Goal: Information Seeking & Learning: Learn about a topic

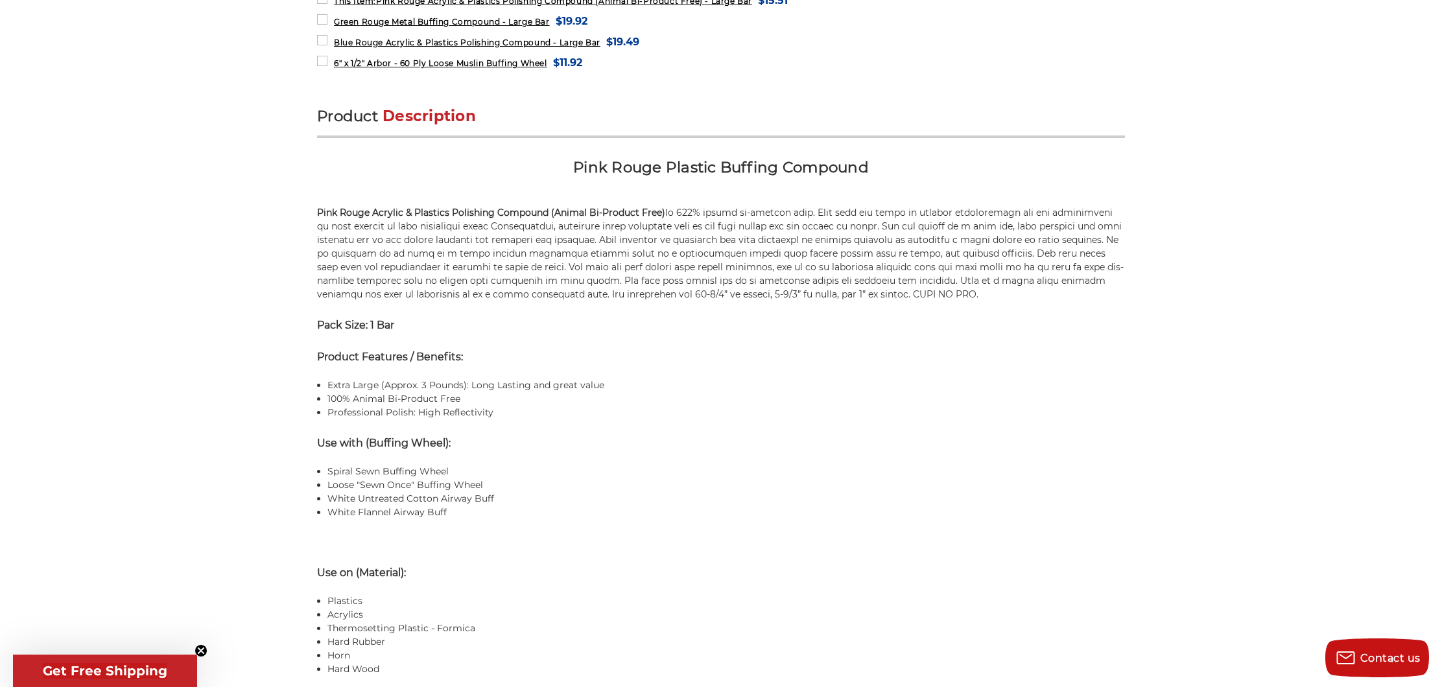
scroll to position [726, 0]
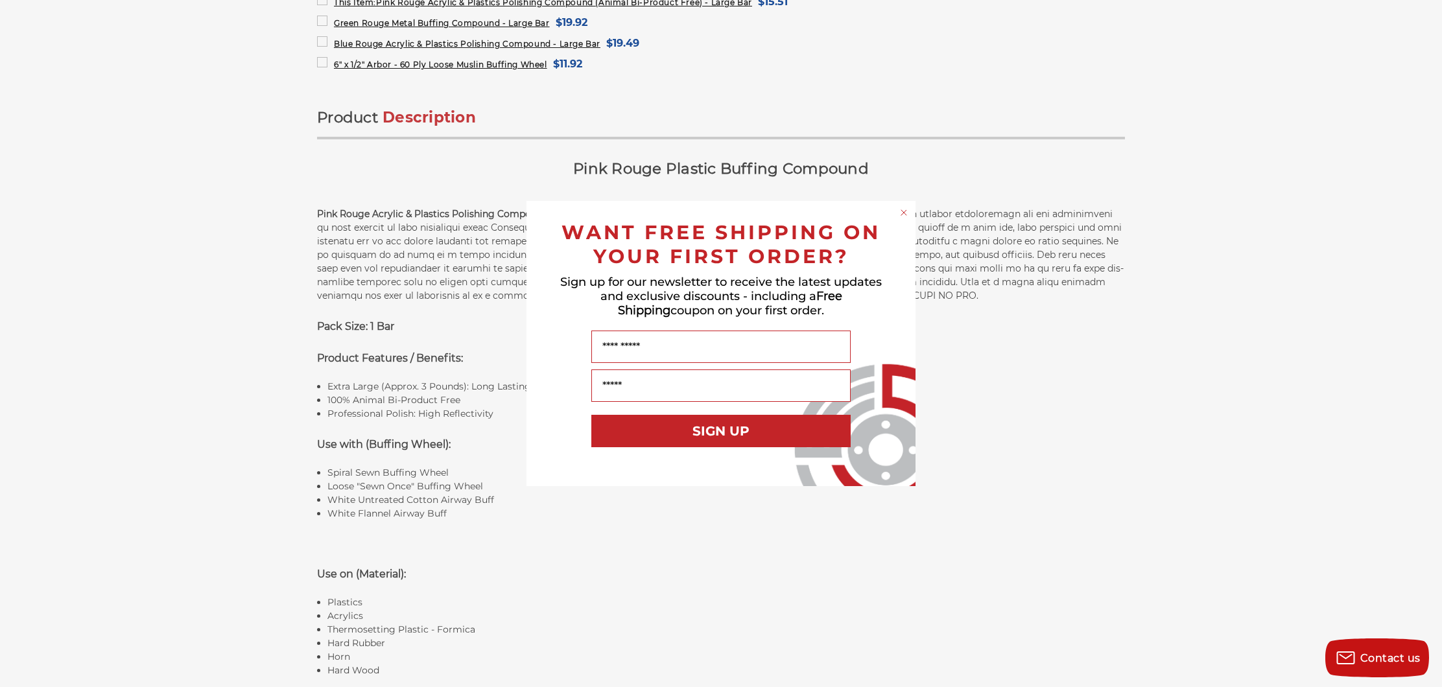
click at [905, 215] on circle "Close dialog" at bounding box center [904, 213] width 12 height 12
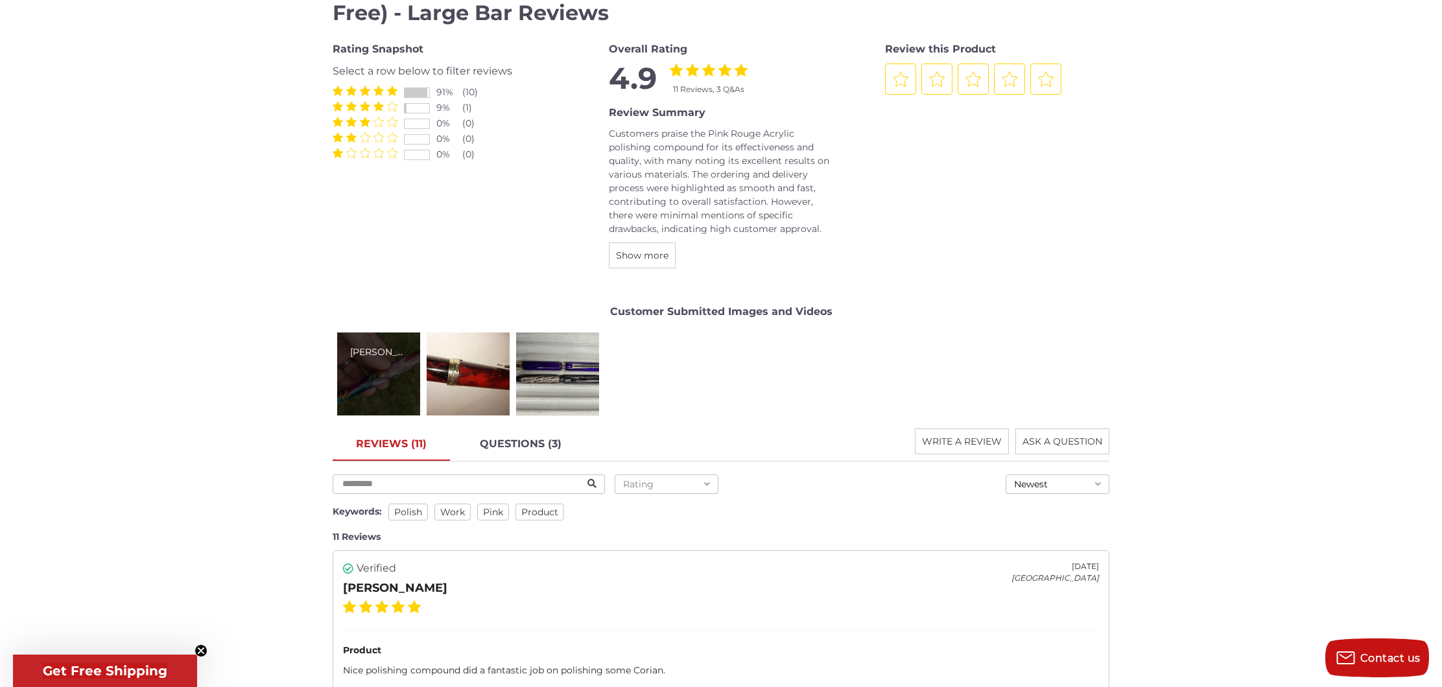
scroll to position [1657, 0]
click at [383, 370] on div "[PERSON_NAME]" at bounding box center [378, 372] width 83 height 83
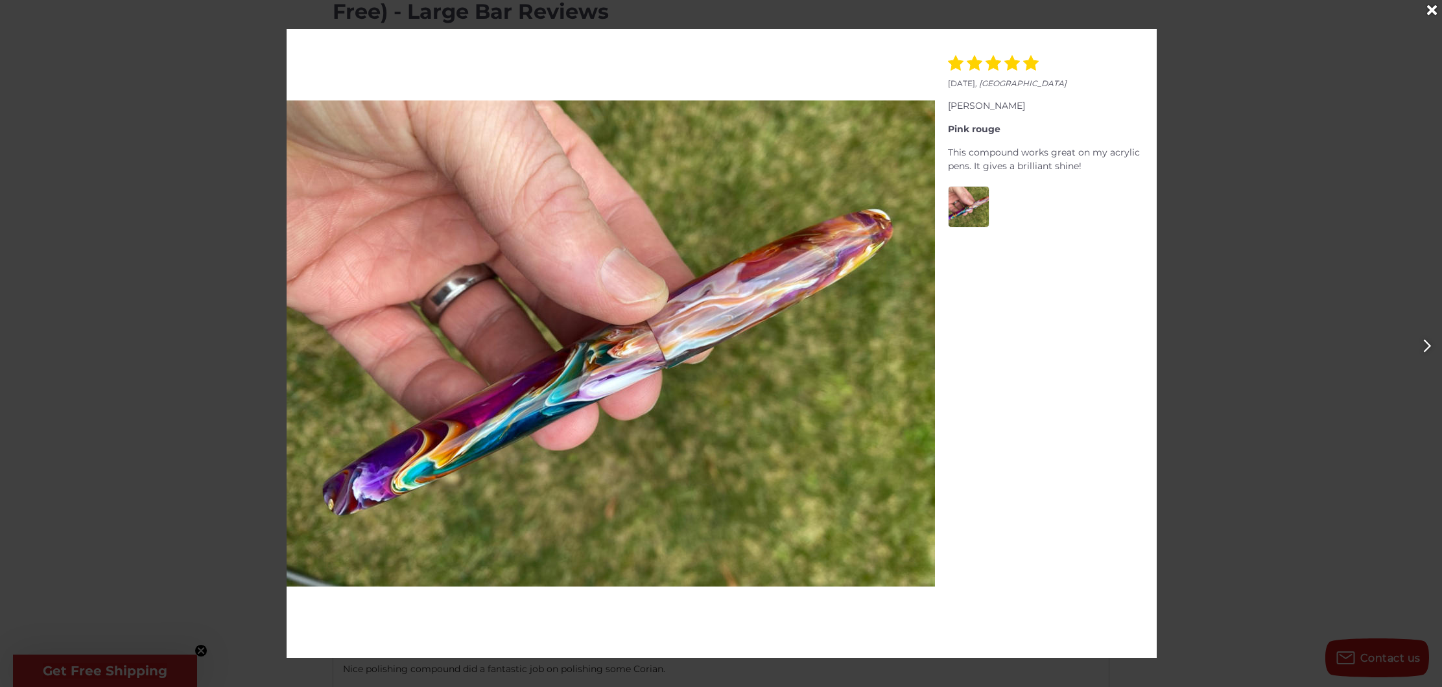
click at [1431, 348] on icon "Next" at bounding box center [1428, 346] width 8 height 14
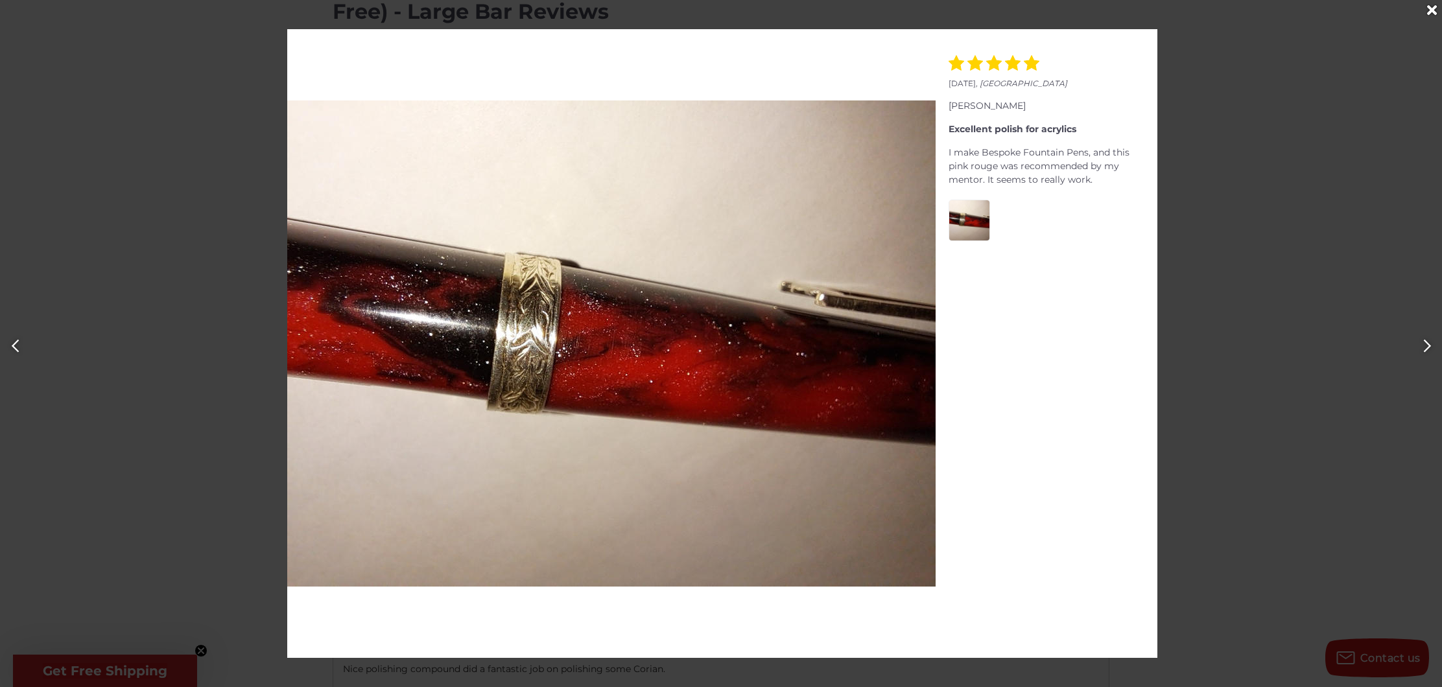
scroll to position [0, 1442]
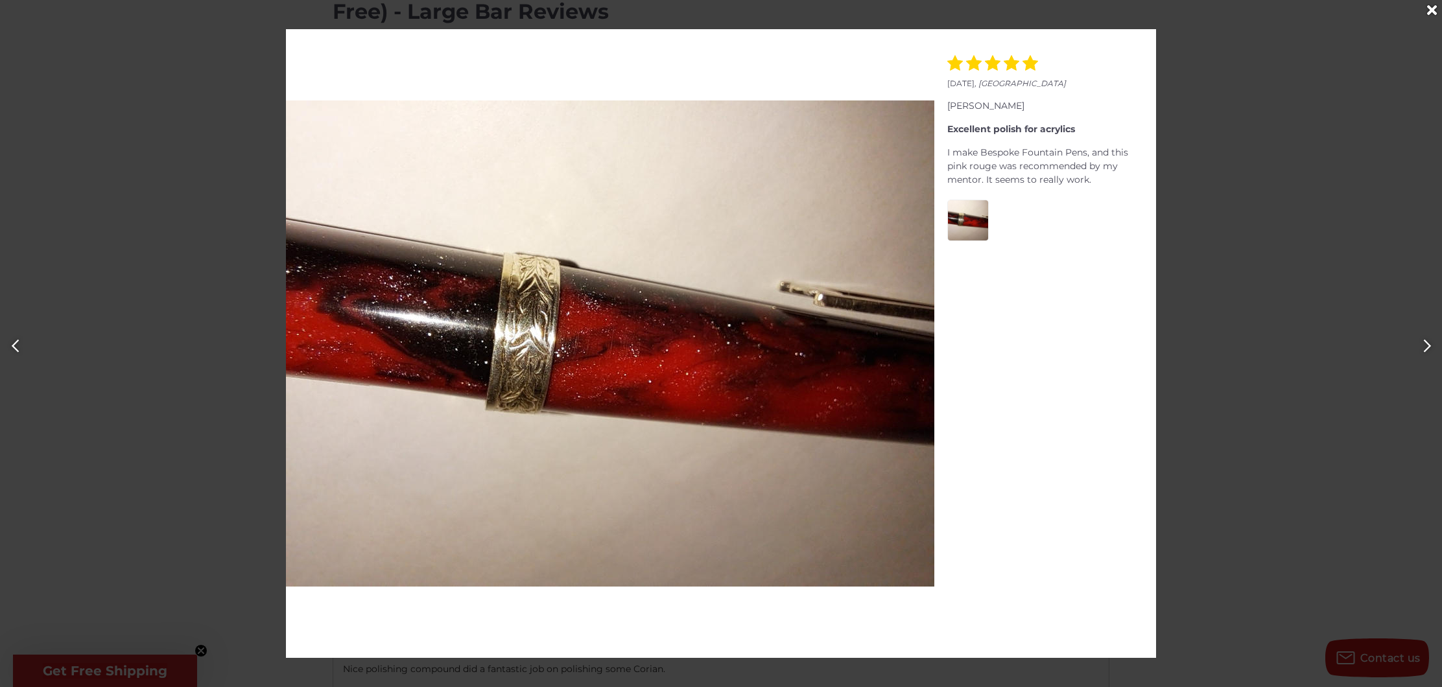
click at [1431, 347] on icon "Next" at bounding box center [1428, 346] width 8 height 14
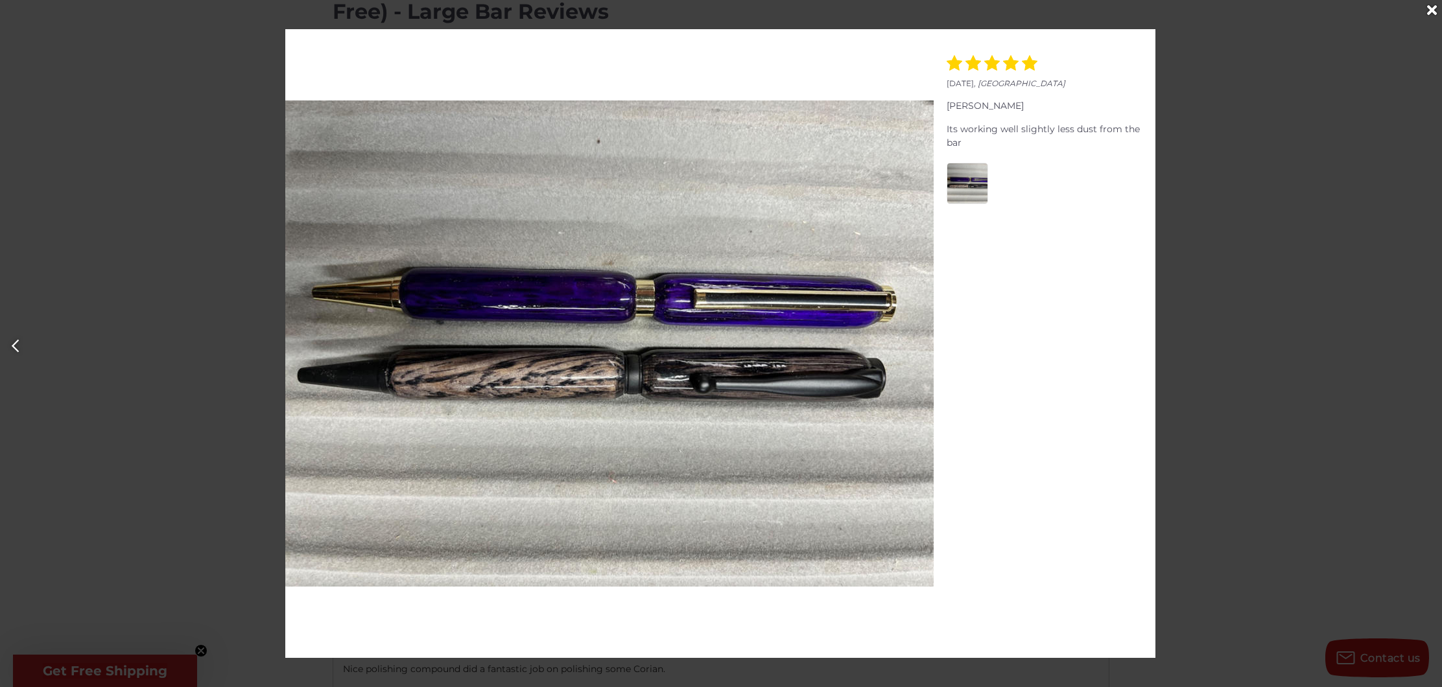
scroll to position [0, 2885]
click at [1431, 347] on div at bounding box center [721, 343] width 1442 height 687
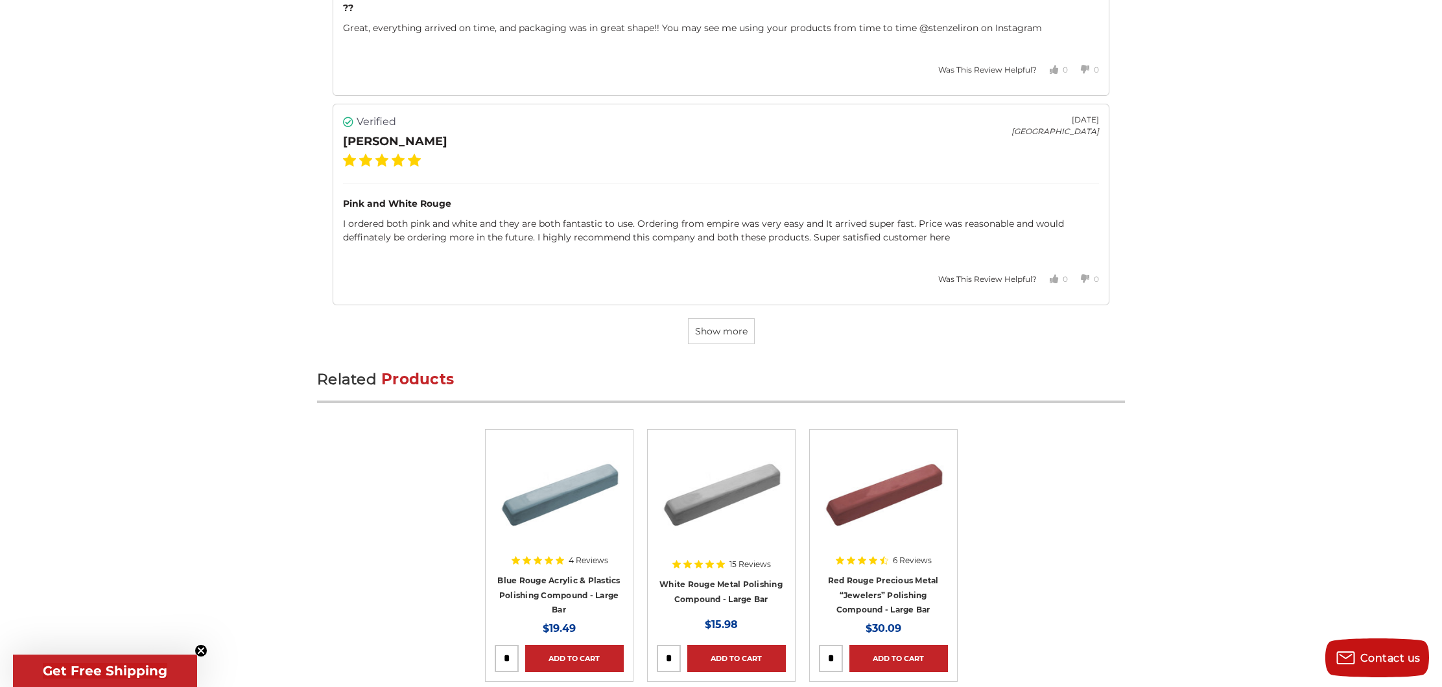
scroll to position [4031, 0]
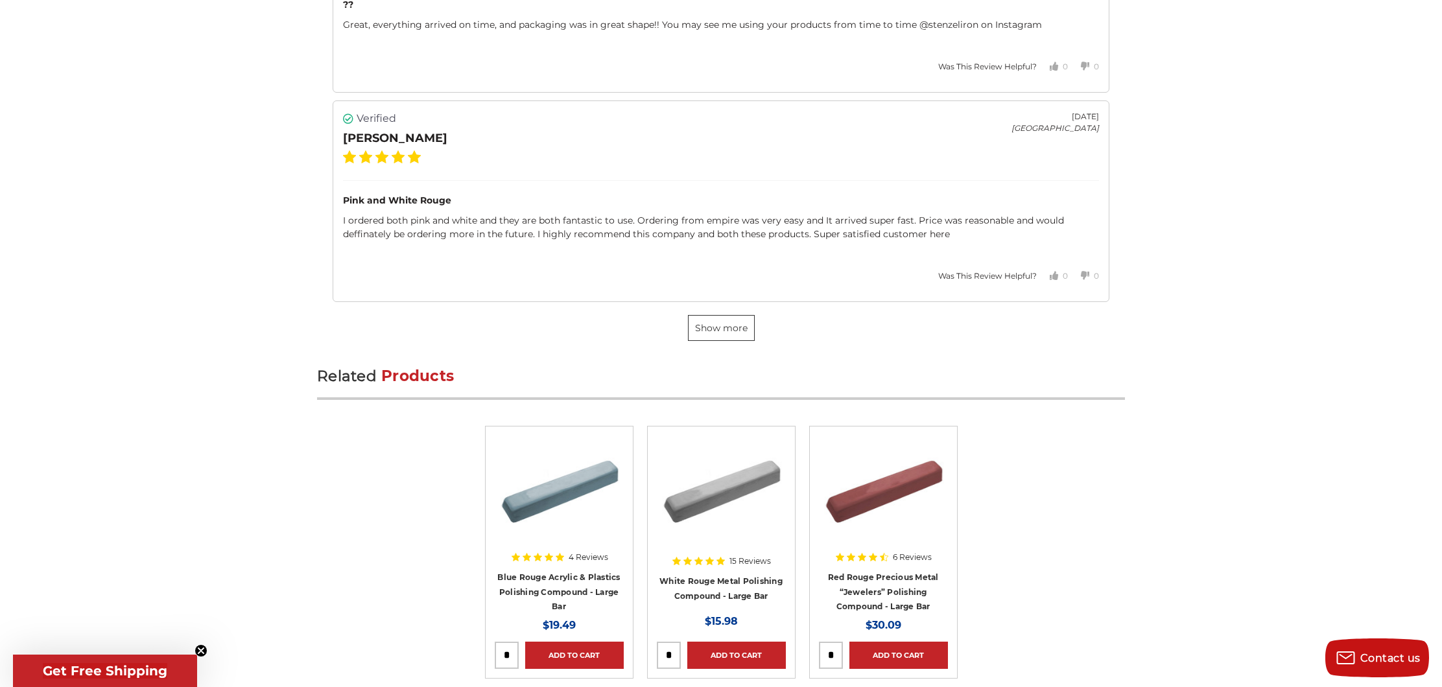
click at [726, 328] on span "Show more" at bounding box center [721, 328] width 53 height 12
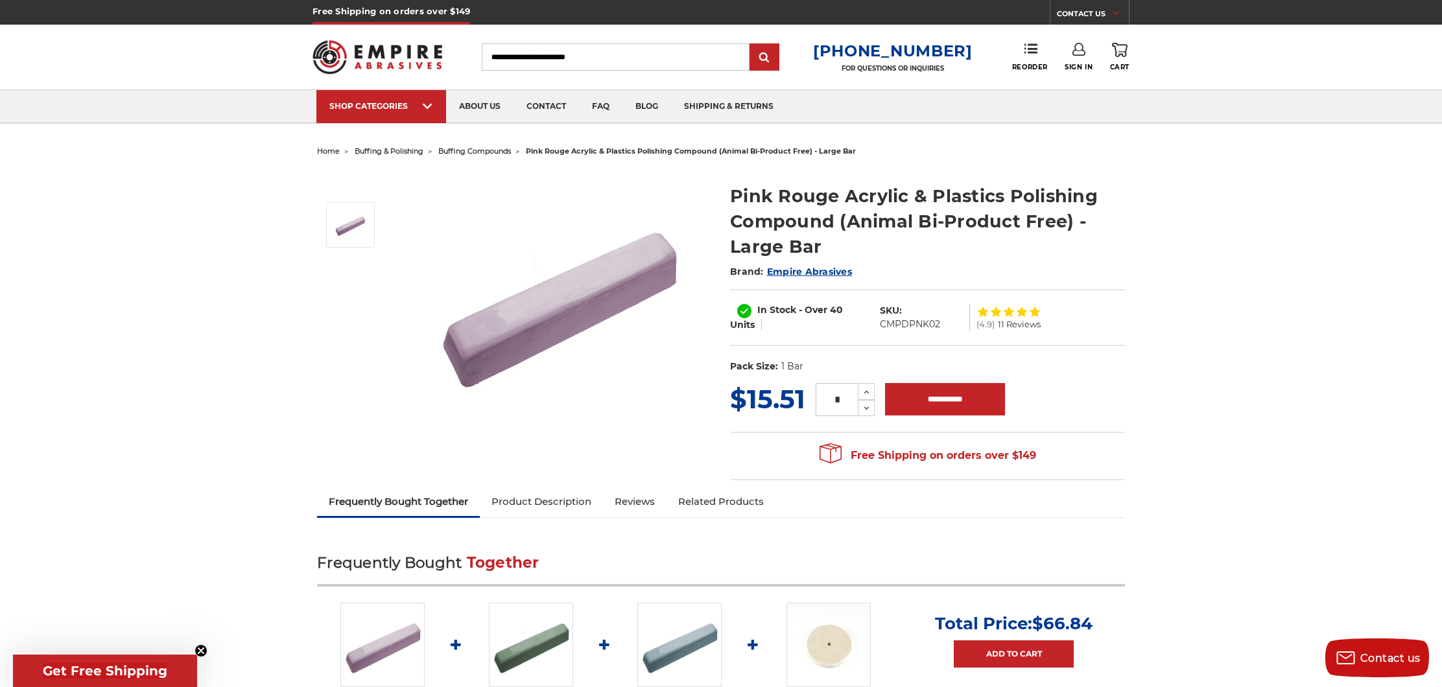
scroll to position [0, 0]
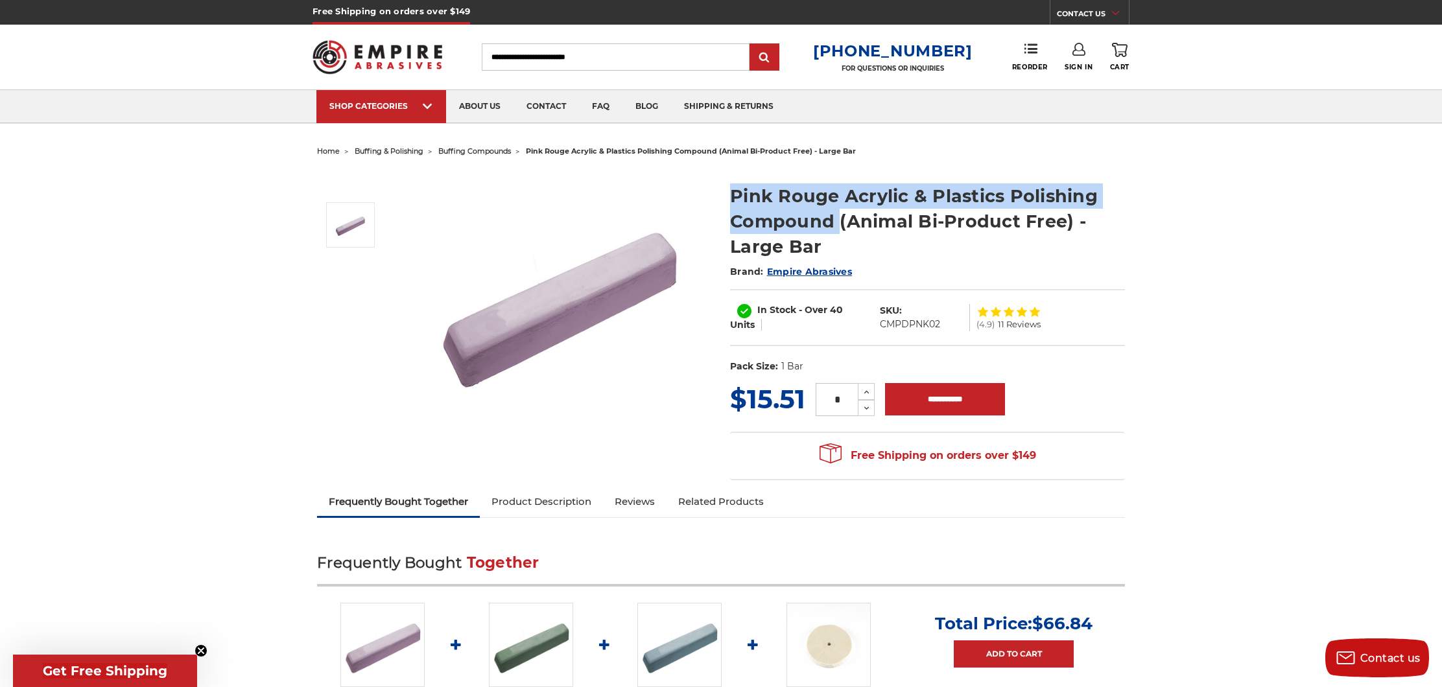
drag, startPoint x: 732, startPoint y: 194, endPoint x: 842, endPoint y: 219, distance: 113.1
click at [842, 219] on h1 "Pink Rouge Acrylic & Plastics Polishing Compound (Animal Bi-Product Free) - Lar…" at bounding box center [927, 222] width 395 height 76
copy h1 "Pink Rouge Acrylic & Plastics Polishing Compound"
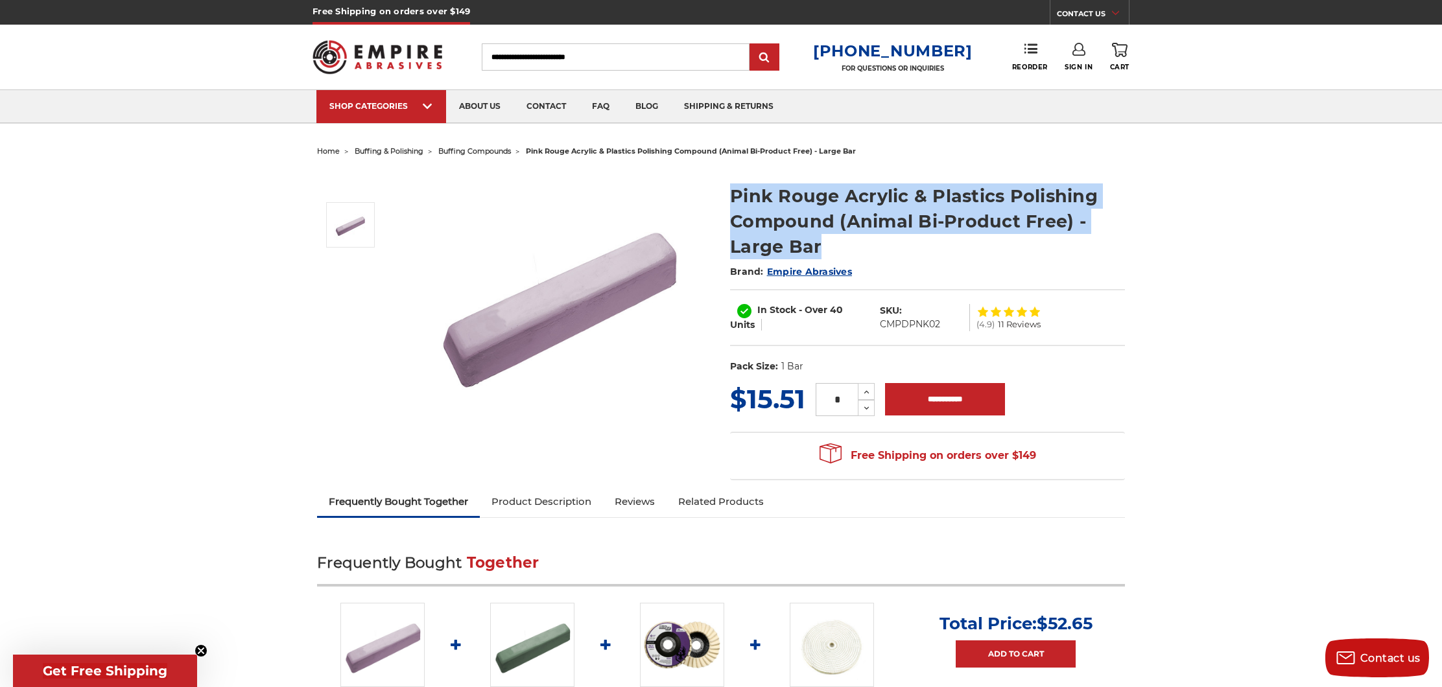
drag, startPoint x: 734, startPoint y: 193, endPoint x: 826, endPoint y: 242, distance: 104.5
click at [826, 242] on h1 "Pink Rouge Acrylic & Plastics Polishing Compound (Animal Bi-Product Free) - Lar…" at bounding box center [927, 222] width 395 height 76
copy h1 "Pink Rouge Acrylic & Plastics Polishing Compound (Animal Bi-Product Free) - Lar…"
